Goal: Communication & Community: Answer question/provide support

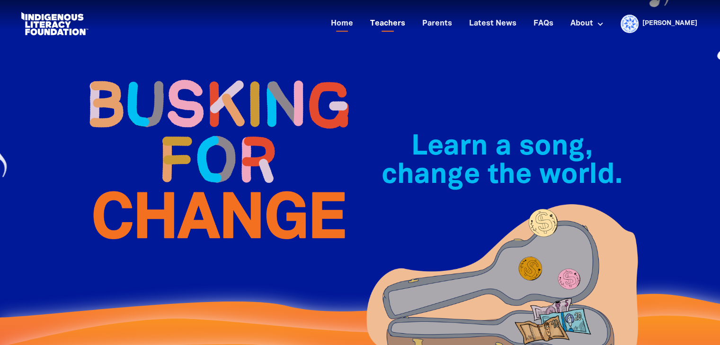
click at [409, 24] on link "Teachers" at bounding box center [387, 24] width 46 height 16
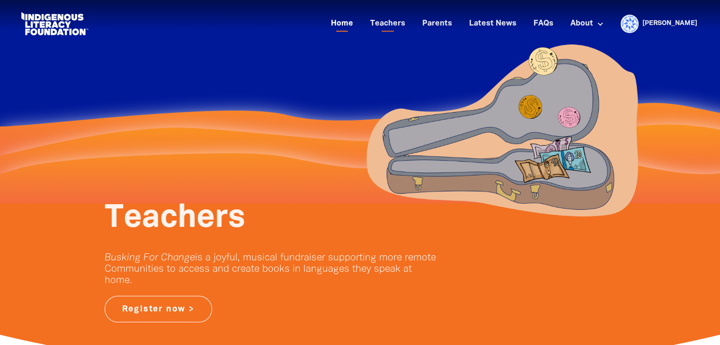
click at [359, 25] on link "Home" at bounding box center [342, 24] width 34 height 16
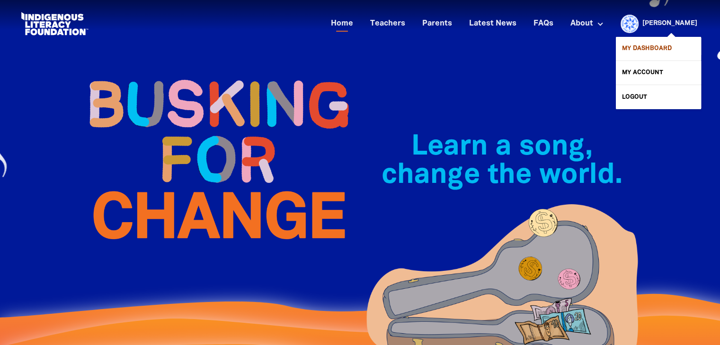
click at [641, 53] on link "My Dashboard" at bounding box center [657, 49] width 85 height 24
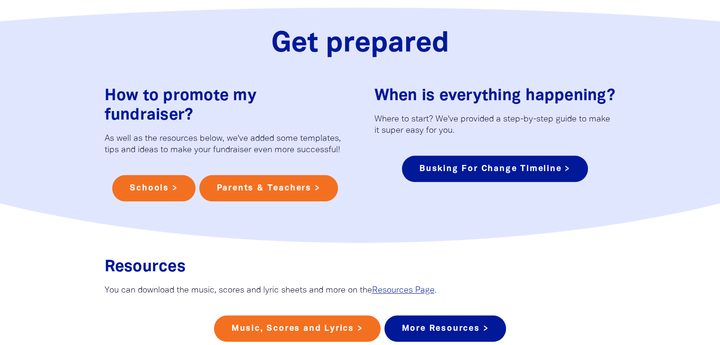
scroll to position [1056, 0]
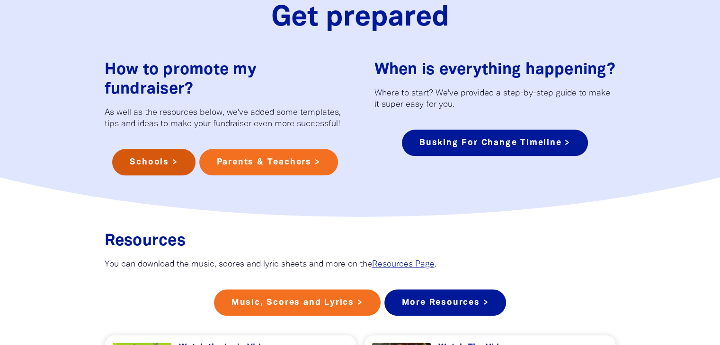
click at [164, 149] on link "Schools >" at bounding box center [153, 162] width 83 height 26
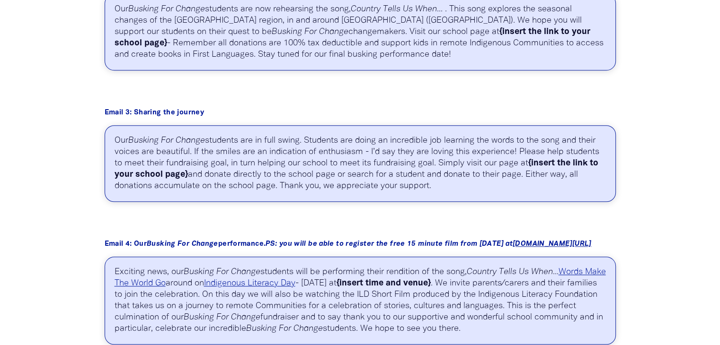
scroll to position [744, 0]
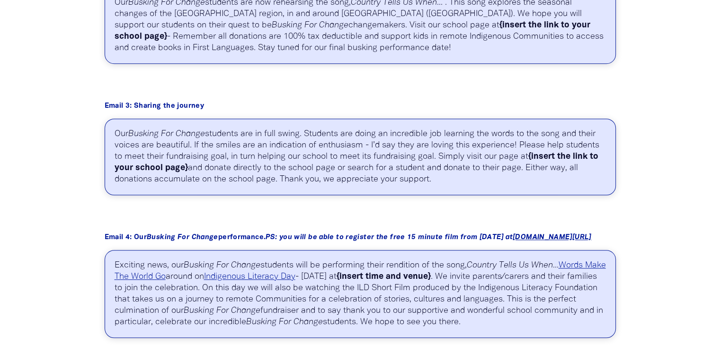
drag, startPoint x: 461, startPoint y: 183, endPoint x: 110, endPoint y: 131, distance: 354.9
click at [110, 131] on p "Our Busking For Change students are in full swing. Students are doing an incred…" at bounding box center [360, 157] width 511 height 77
copy p "Our Busking For Change students are in full swing. Students are doing an incred…"
click at [244, 166] on p "Our Busking For Change students are in full swing. Students are doing an incred…" at bounding box center [360, 157] width 511 height 77
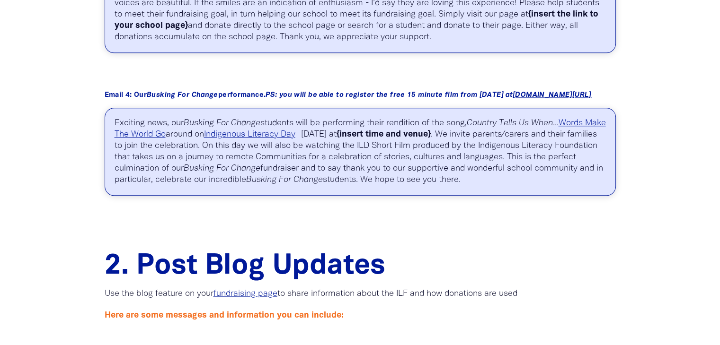
scroll to position [907, 0]
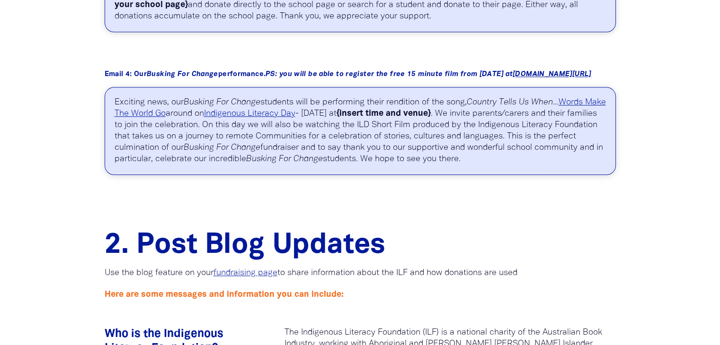
drag, startPoint x: 115, startPoint y: 102, endPoint x: 165, endPoint y: 171, distance: 85.1
click at [165, 171] on p "Exciting news, our Busking For Change students will be performing their renditi…" at bounding box center [360, 131] width 511 height 88
copy p "Exciting news, our Busking For Change students will be performing their renditi…"
click at [281, 166] on p "Exciting news, our Busking For Change students will be performing their renditi…" at bounding box center [360, 131] width 511 height 88
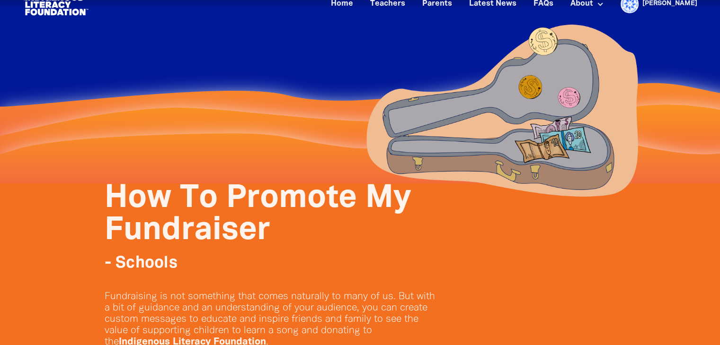
scroll to position [0, 0]
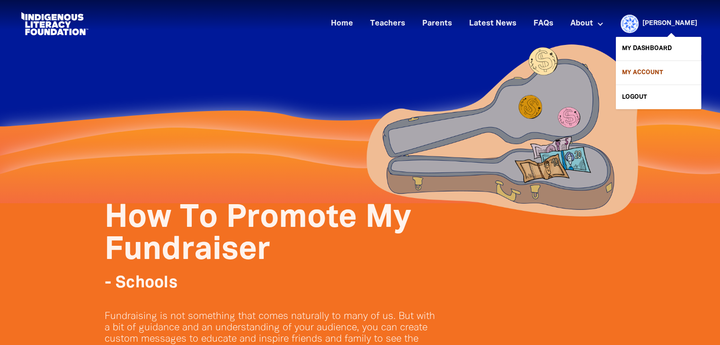
click at [638, 76] on link "My Account" at bounding box center [657, 73] width 85 height 24
select select "teacher"
select select "AU"
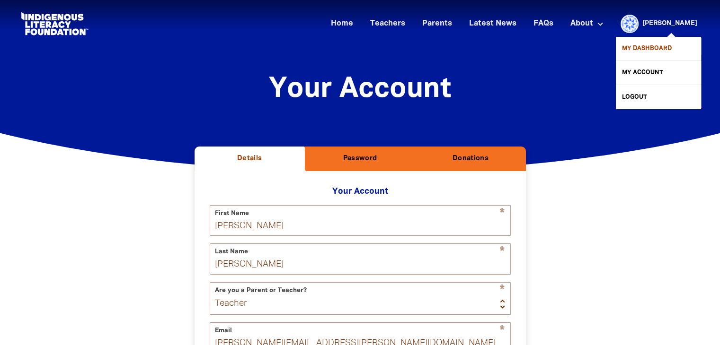
click at [645, 52] on link "My Dashboard" at bounding box center [657, 49] width 85 height 24
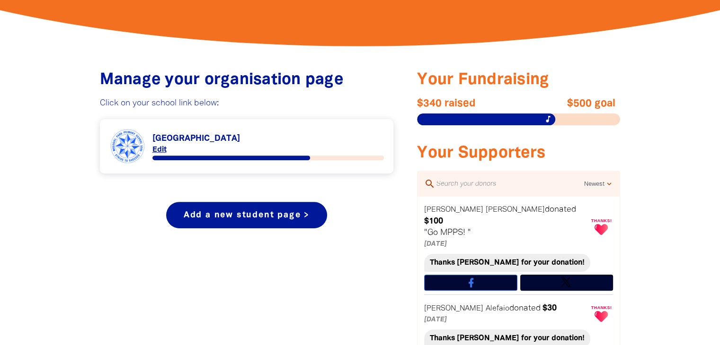
scroll to position [339, 0]
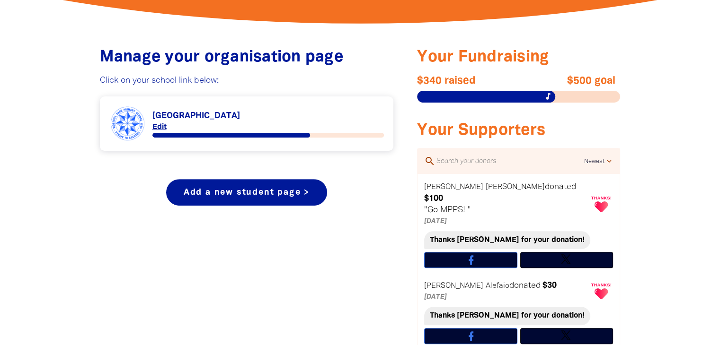
click at [208, 117] on link "Link to [GEOGRAPHIC_DATA]" at bounding box center [246, 123] width 275 height 35
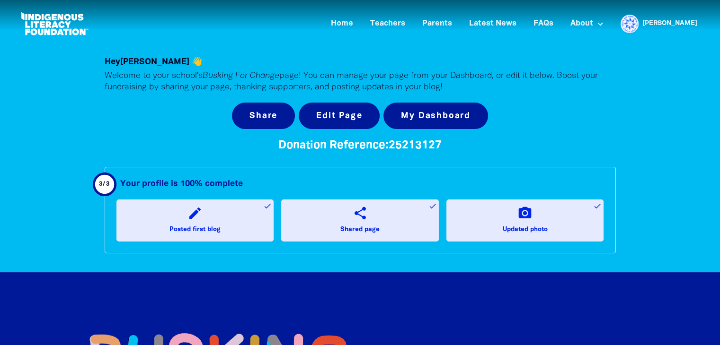
click at [363, 217] on icon "share" at bounding box center [359, 213] width 15 height 15
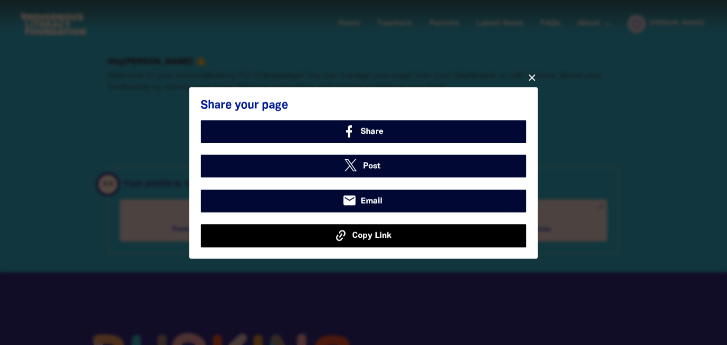
click at [366, 238] on span "Copy Link" at bounding box center [371, 235] width 39 height 12
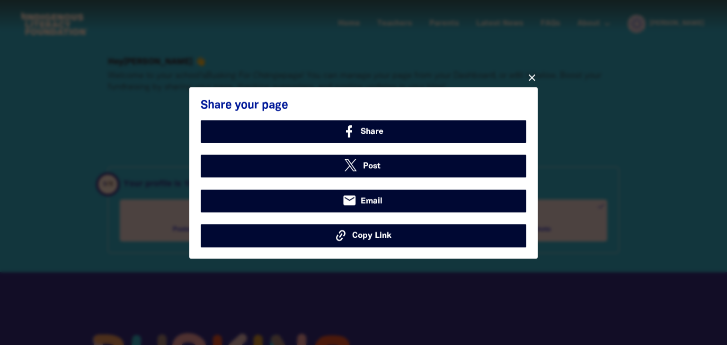
click at [530, 76] on icon "close" at bounding box center [531, 76] width 11 height 11
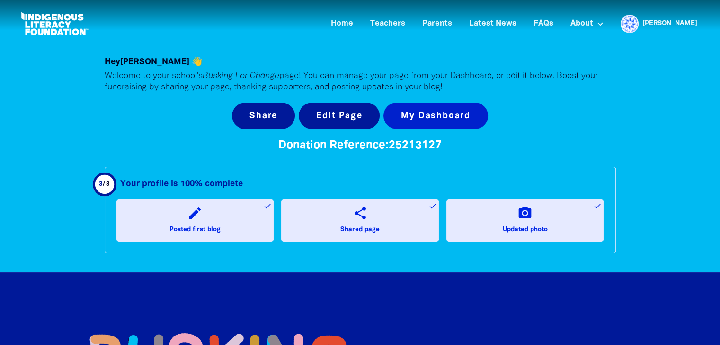
click at [431, 112] on link "My Dashboard" at bounding box center [435, 116] width 105 height 26
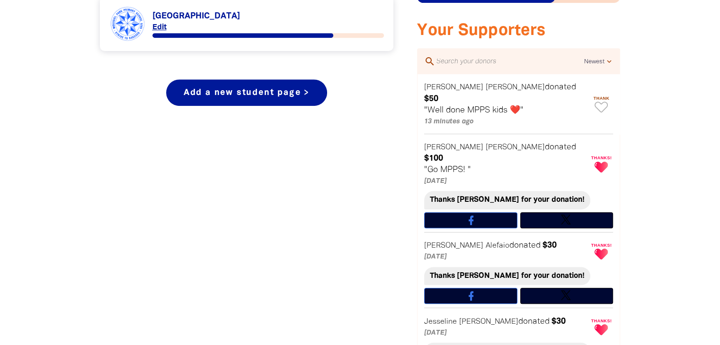
scroll to position [452, 0]
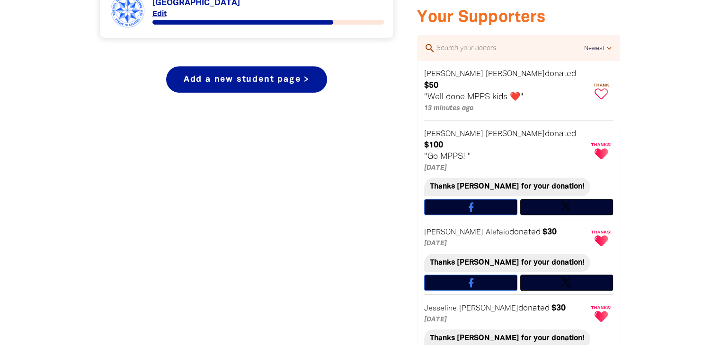
click at [603, 88] on icon "Paginated content" at bounding box center [600, 93] width 13 height 11
type textarea "Thanks [PERSON_NAME] for your donation!"
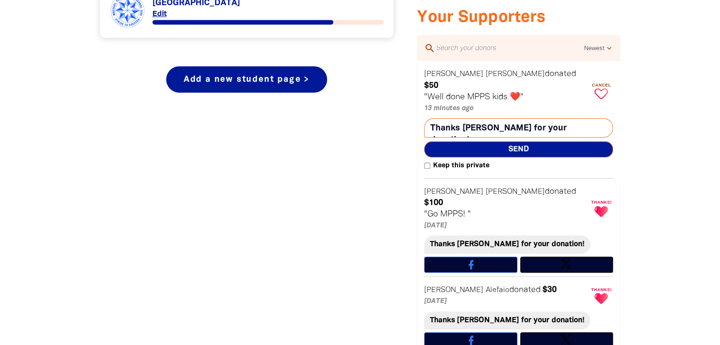
click at [519, 141] on span "Send" at bounding box center [518, 149] width 189 height 16
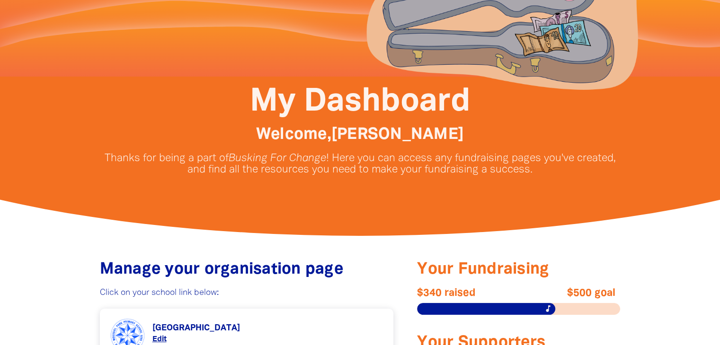
scroll to position [0, 0]
